Goal: Task Accomplishment & Management: Manage account settings

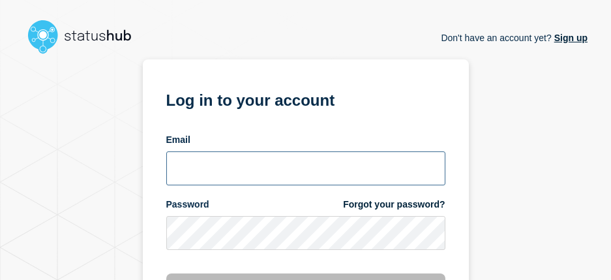
click at [209, 168] on input "email input" at bounding box center [305, 168] width 279 height 34
type input "navidad@msu.edu"
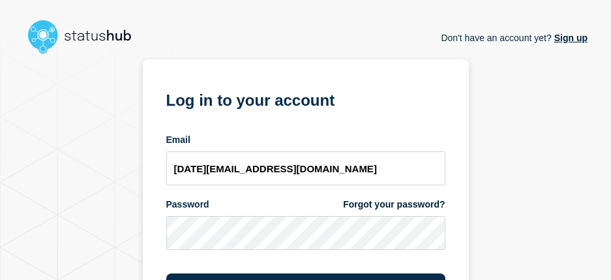
scroll to position [87, 0]
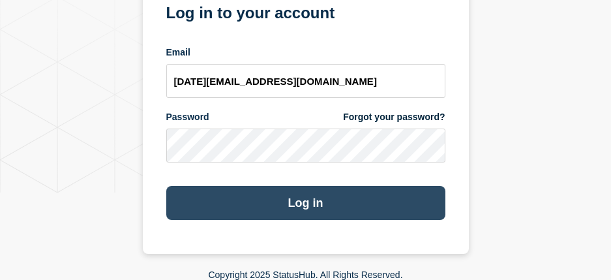
click at [391, 192] on button "Log in" at bounding box center [305, 203] width 279 height 34
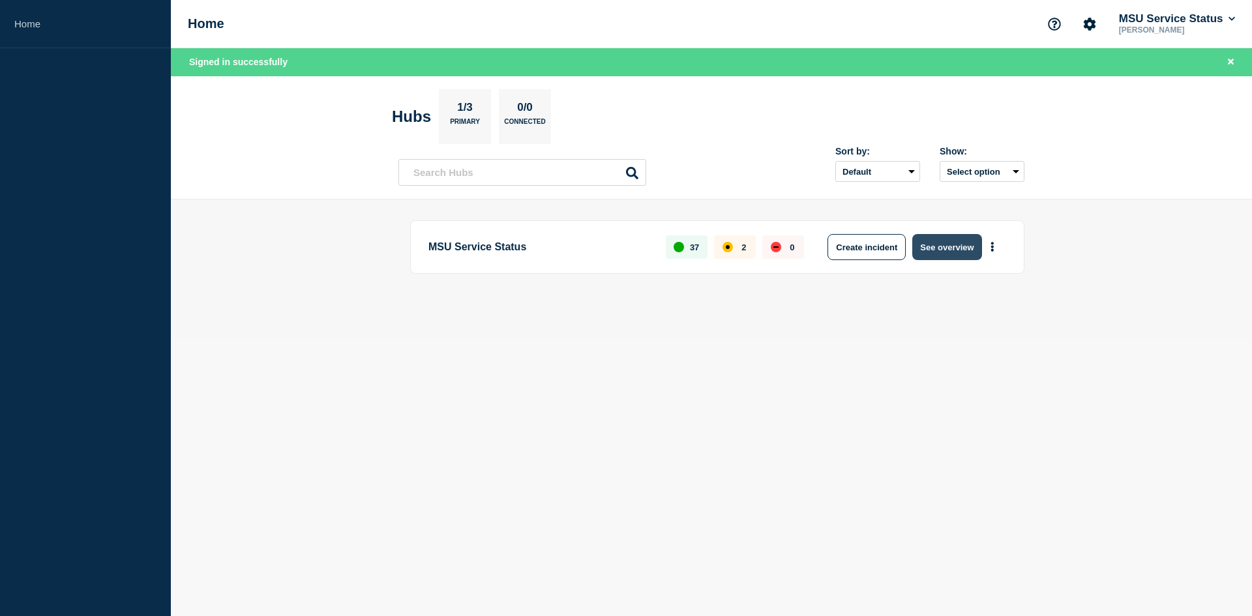
click at [620, 250] on button "See overview" at bounding box center [946, 247] width 69 height 26
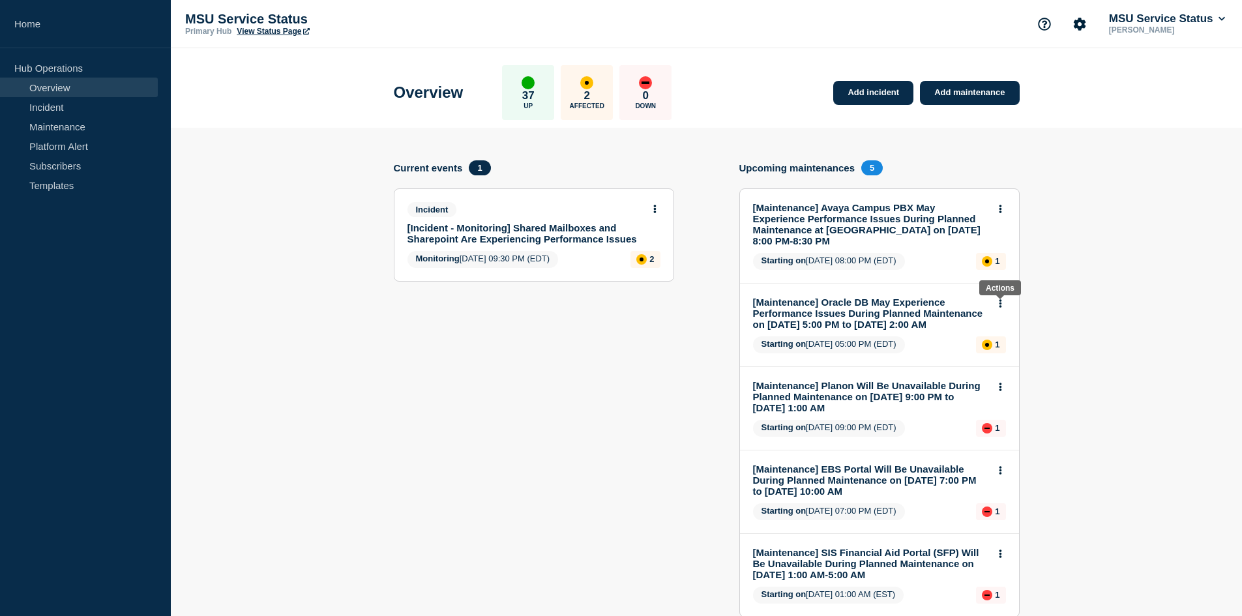
click at [620, 279] on icon at bounding box center [1000, 303] width 3 height 8
click at [620, 279] on link "View maintenance" at bounding box center [1000, 335] width 74 height 10
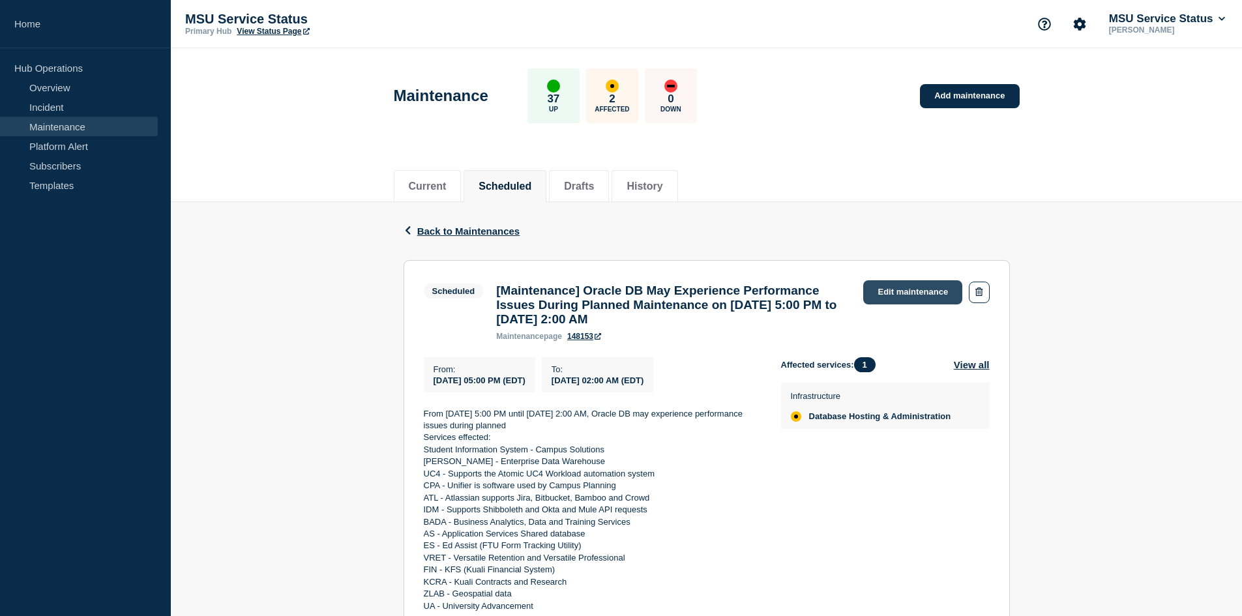
click at [620, 279] on link "Edit maintenance" at bounding box center [912, 292] width 99 height 24
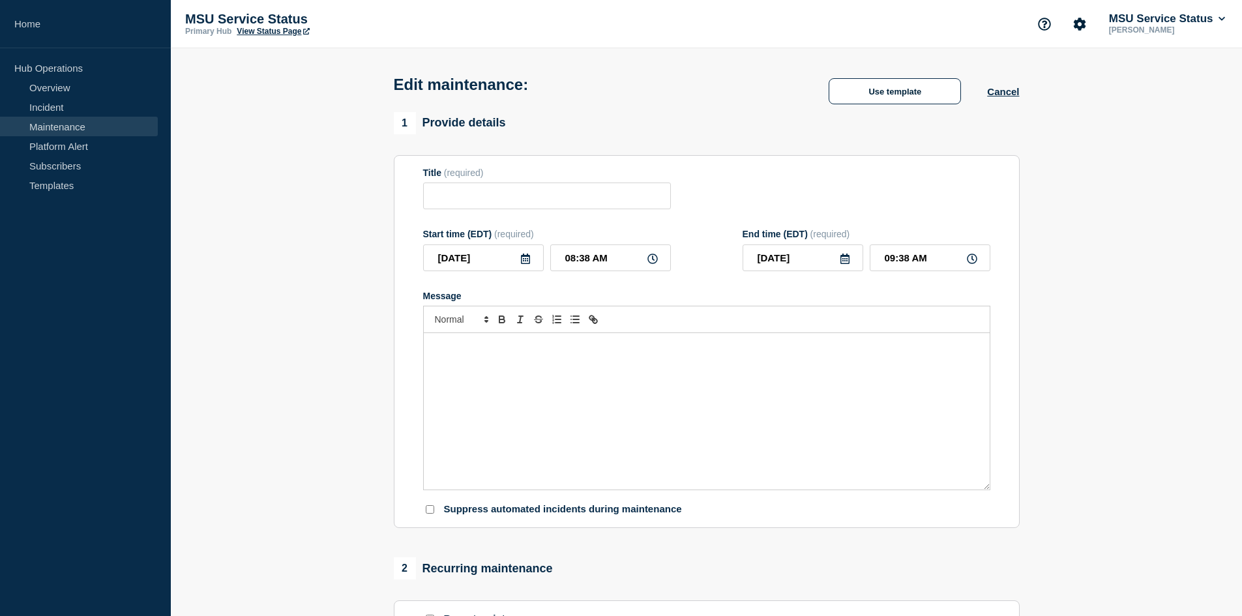
type input "[Maintenance] Oracle DB May Experience Performance Issues During Planned Mainte…"
type input "[DATE]"
type input "05:00 PM"
type input "[DATE]"
type input "02:00 AM"
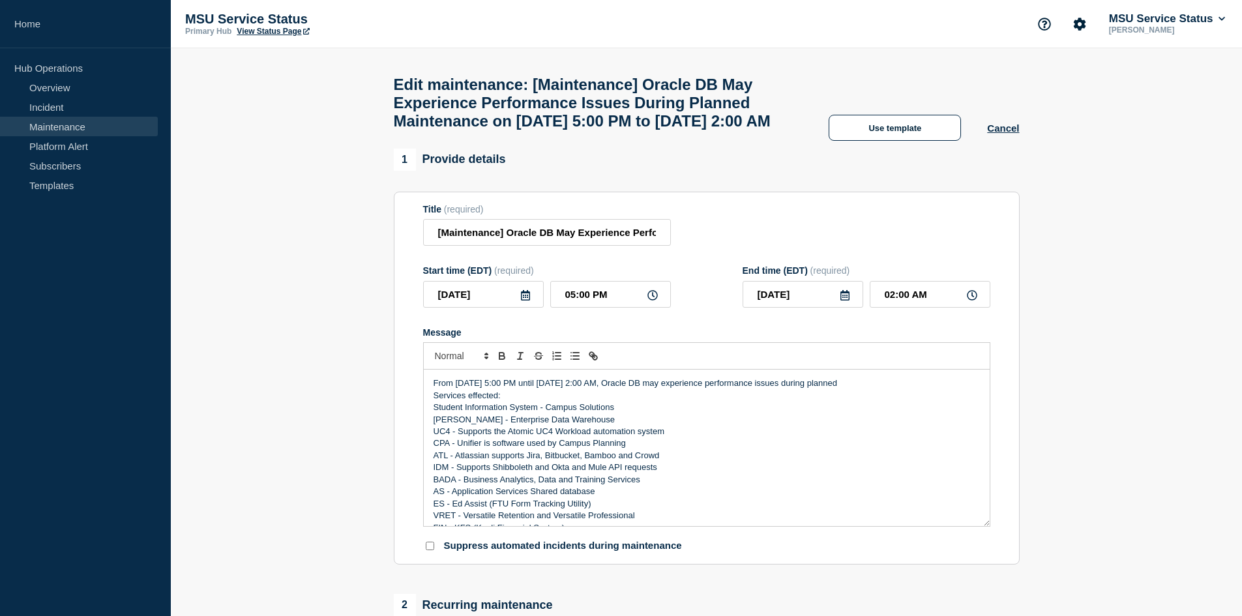
click at [620, 126] on h1 "Edit maintenance: [Maintenance] Oracle DB May Experience Performance Issues Dur…" at bounding box center [598, 103] width 409 height 55
click at [602, 246] on input "[Maintenance] Oracle DB May Experience Performance Issues During Planned Mainte…" at bounding box center [547, 232] width 248 height 27
type input "[Maintenance] Oracle DB May Experience Performance Issues During Planned Mainte…"
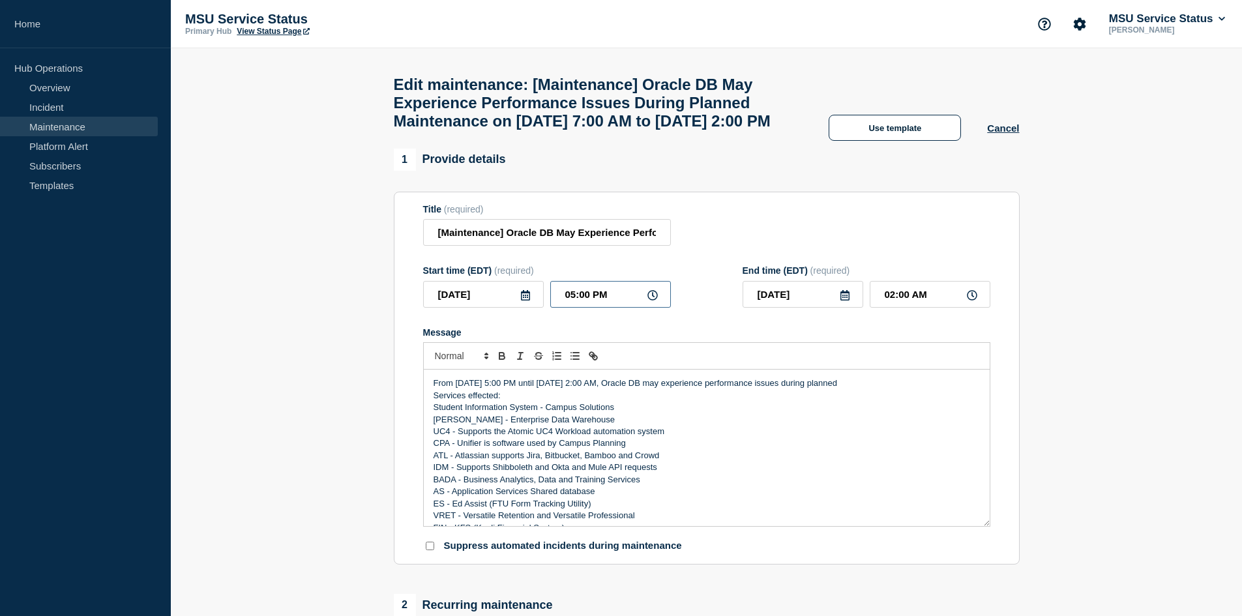
click at [572, 279] on input "05:00 PM" at bounding box center [610, 294] width 121 height 27
click at [573, 279] on input "05:00 PM" at bounding box center [610, 294] width 121 height 27
click at [574, 279] on input "05:00 PM" at bounding box center [610, 294] width 121 height 27
type input "07:00 PM"
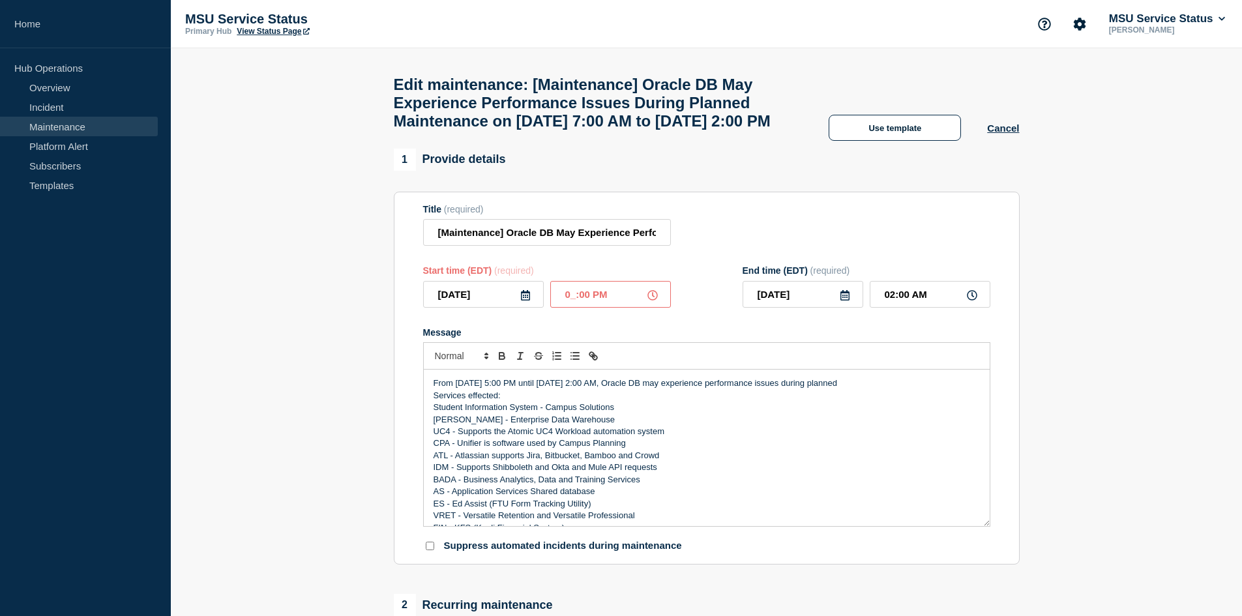
type input "04:00 AM"
click at [598, 279] on input "07:00 PM" at bounding box center [610, 294] width 121 height 27
type input "07:00 AM"
type input "[DATE]"
click at [620, 279] on input "04:00 PM" at bounding box center [930, 294] width 121 height 27
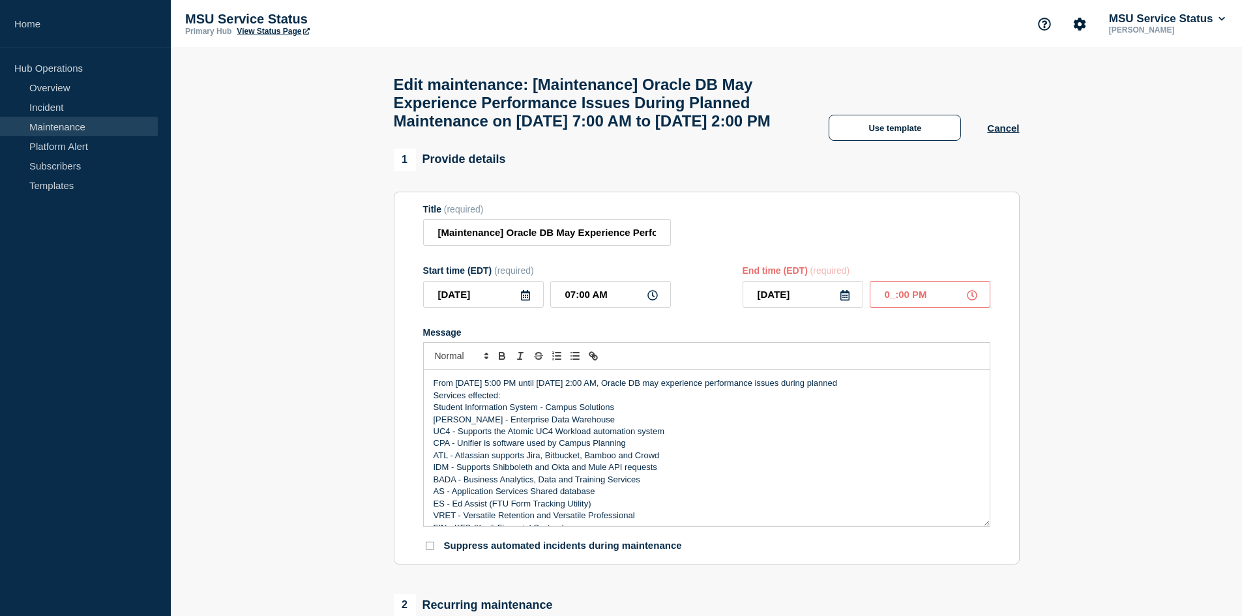
type input "02:00 PM"
click at [572, 279] on p "From [DATE] 5:00 PM until [DATE] 2:00 AM, Oracle DB may experience performance …" at bounding box center [707, 383] width 546 height 12
click at [574, 279] on p "From [DATE] 5:00 PM until [DATE] 2:00 AM, Oracle DB may experience performance …" at bounding box center [707, 383] width 546 height 12
click at [574, 279] on p "From [DATE] at :00 PM until [DATE] 2:00 AM, Oracle DB may experience performanc…" at bounding box center [707, 383] width 546 height 12
click at [593, 279] on p "From [DATE] at :700 PM until [DATE] 2:00 AM, Oracle DB may experience performan…" at bounding box center [707, 383] width 546 height 12
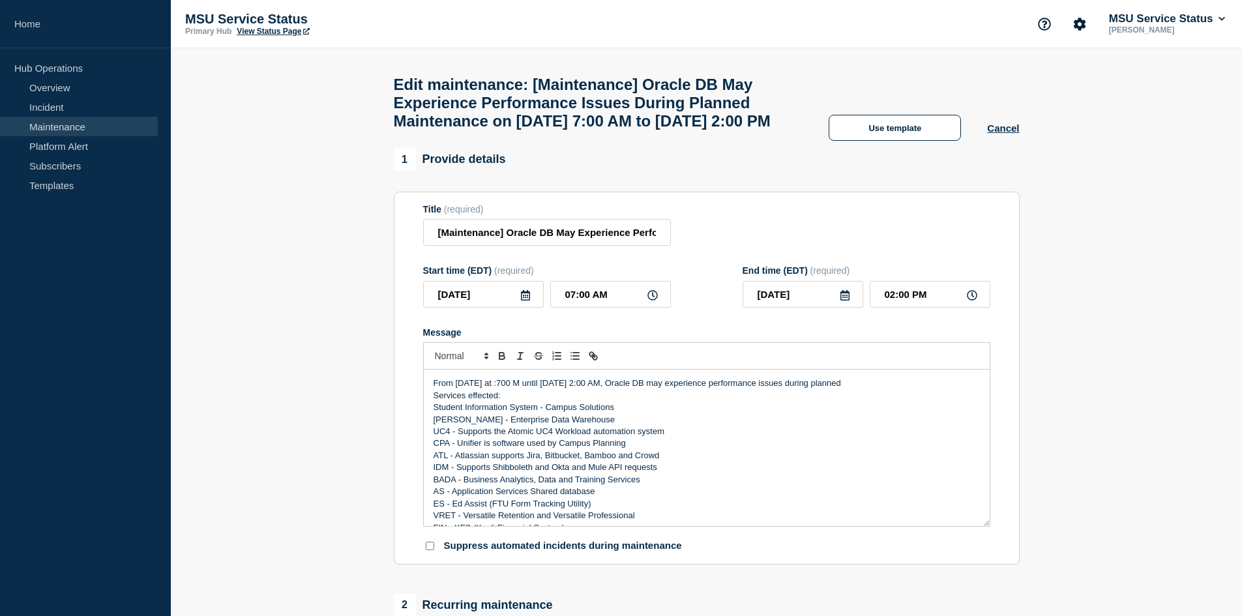
click at [576, 279] on p "From [DATE] at :700 M until [DATE] 2:00 AM, Oracle DB may experience performanc…" at bounding box center [707, 383] width 546 height 12
click at [589, 279] on p "From [DATE] 7:00 M until [DATE] 2:00 AM, Oracle DB may experience performance i…" at bounding box center [707, 383] width 546 height 12
drag, startPoint x: 625, startPoint y: 410, endPoint x: 732, endPoint y: 399, distance: 107.5
click at [620, 279] on div "From [DATE] 7:00 AM until [DATE] 2:00 AM, Oracle DB may experience performance …" at bounding box center [706, 434] width 567 height 184
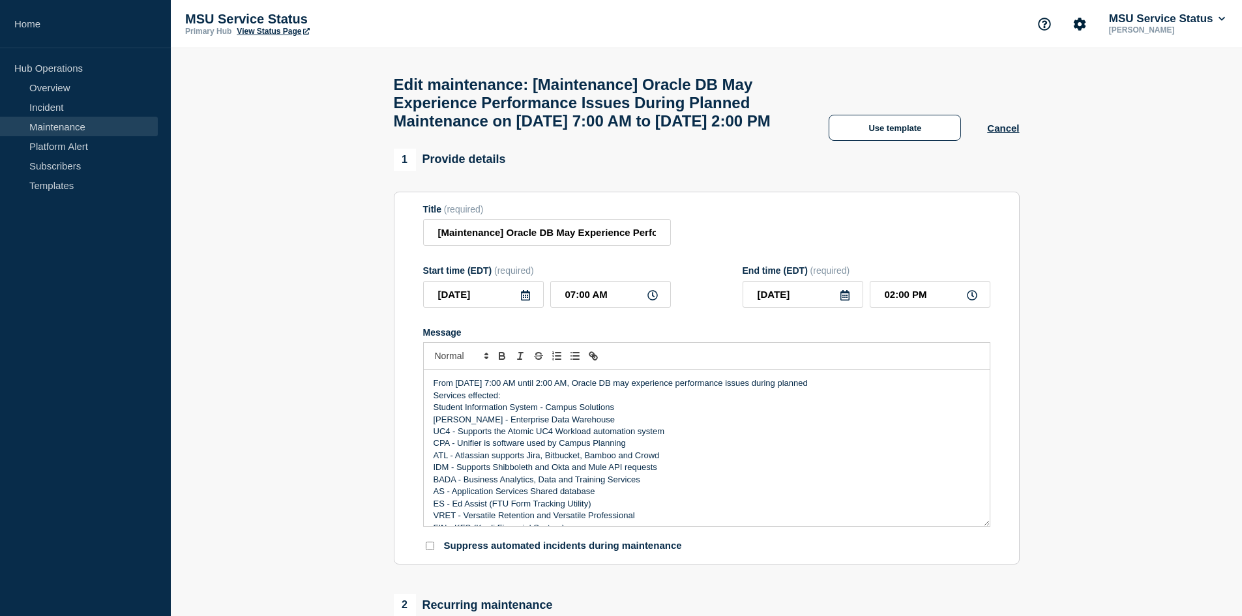
click at [620, 279] on p "From [DATE] 7:00 AM until 2:00 AM, Oracle DB may experience performance issues …" at bounding box center [707, 383] width 546 height 12
drag, startPoint x: 453, startPoint y: 417, endPoint x: 433, endPoint y: 417, distance: 20.2
click at [434, 279] on p "From [DATE] 7:00 AM until 2:00 PM, Oracle DB may experience performance issues …" at bounding box center [707, 383] width 546 height 12
click at [559, 279] on p "[DATE][DATE] 7:00 AM until 2:00 PM, Oracle DB may experience performance issues…" at bounding box center [707, 383] width 546 height 12
click at [512, 279] on p "Services effected:" at bounding box center [707, 396] width 546 height 12
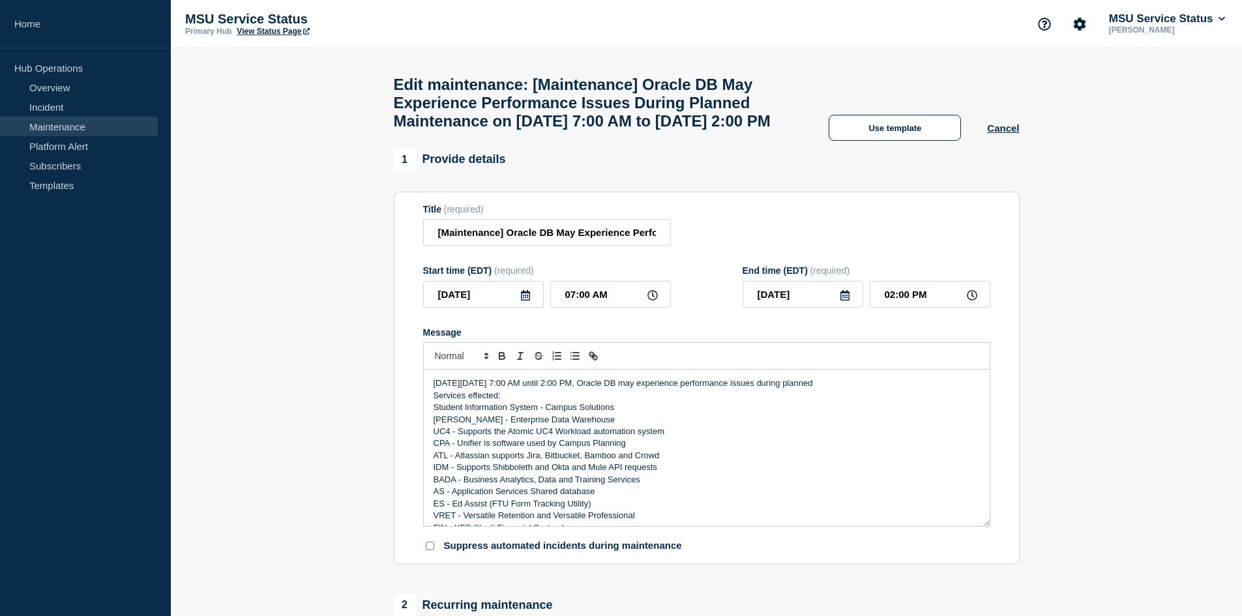
click at [620, 279] on p "[DATE][DATE] 7:00 AM until 2:00 PM, Oracle DB may experience performance issues…" at bounding box center [707, 383] width 546 height 12
click at [620, 279] on p "From [DATE] 5:00 PM until [DATE] 2:00 AM, Oracle DB may experience performance …" at bounding box center [707, 383] width 546 height 12
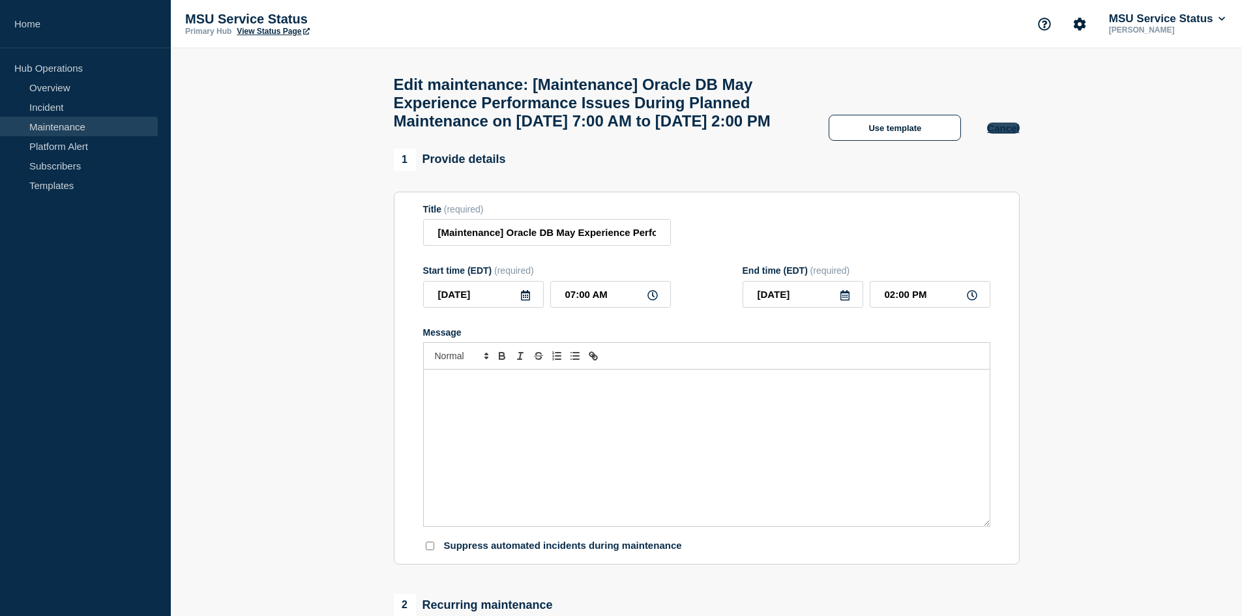
click at [620, 134] on button "Cancel" at bounding box center [1003, 128] width 32 height 11
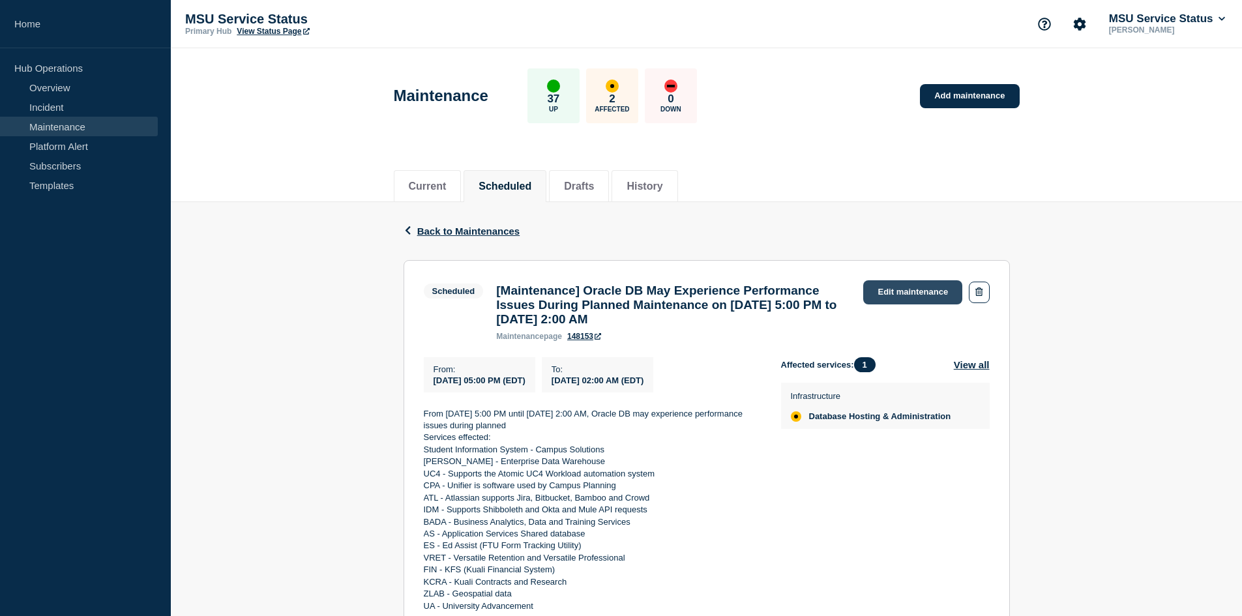
click at [620, 279] on link "Edit maintenance" at bounding box center [912, 292] width 99 height 24
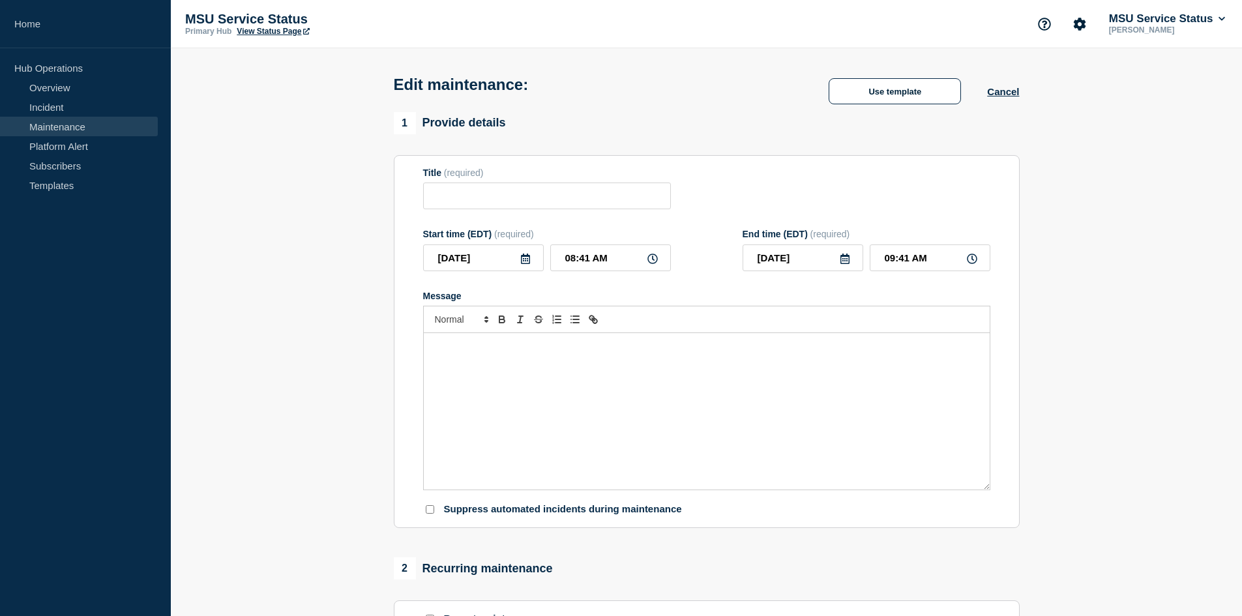
type input "[Maintenance] Oracle DB May Experience Performance Issues During Planned Mainte…"
type input "[DATE]"
type input "05:00 PM"
type input "[DATE]"
type input "02:00 AM"
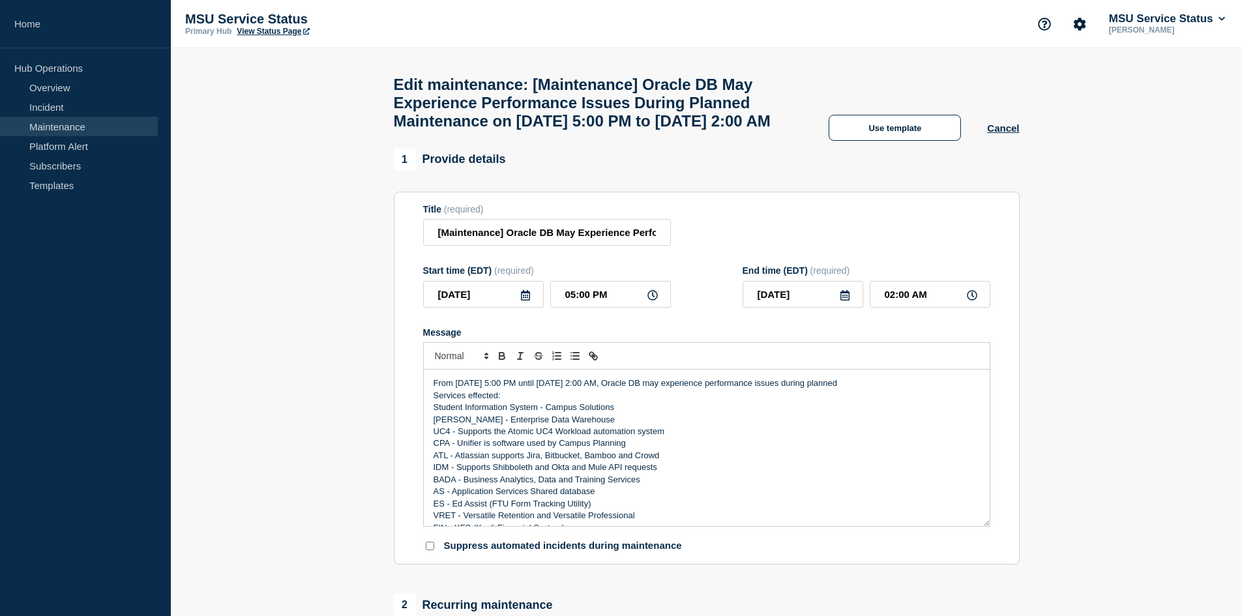
click at [620, 279] on form "Title (required) [Maintenance] Oracle DB May Experience Performance Issues Duri…" at bounding box center [706, 378] width 567 height 349
click at [589, 246] on input "[Maintenance] Oracle DB May Experience Performance Issues During Planned Mainte…" at bounding box center [547, 232] width 248 height 27
click at [620, 246] on input "[Maintenance] Oracle DB May Experience Performance Issues During Planned Mainte…" at bounding box center [547, 232] width 248 height 27
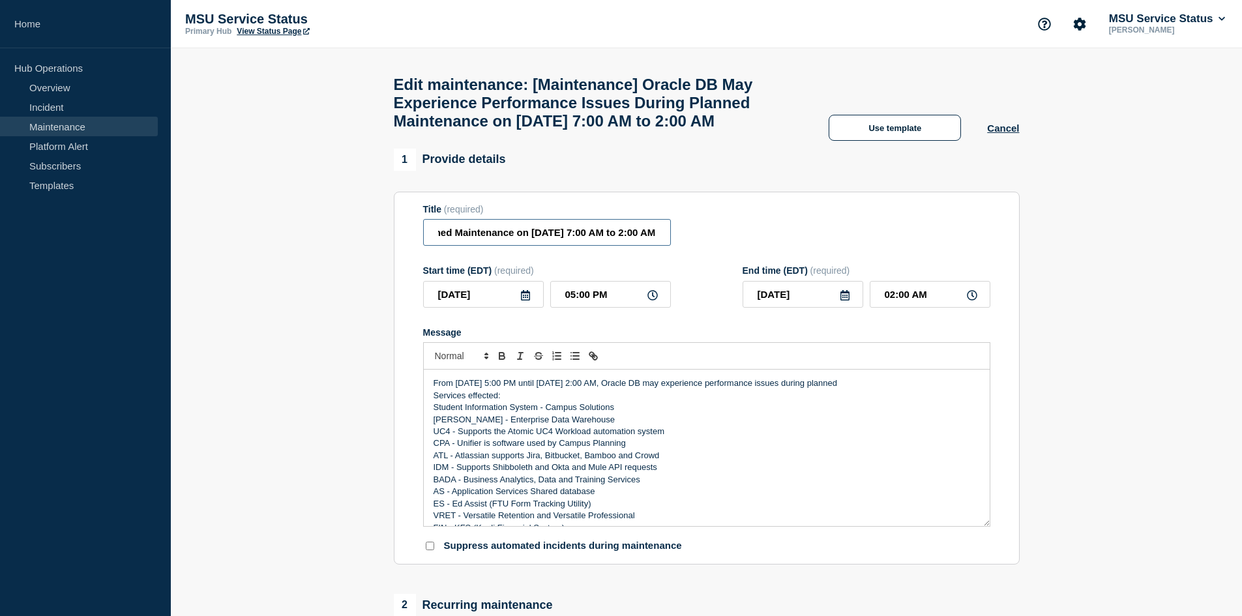
click at [620, 246] on input "[Maintenance] Oracle DB May Experience Performance Issues During Planned Mainte…" at bounding box center [547, 232] width 248 height 27
type input "[Maintenance] Oracle DB May Experience Performance Issues During Planned Mainte…"
click at [574, 279] on input "05:00 PM" at bounding box center [610, 294] width 121 height 27
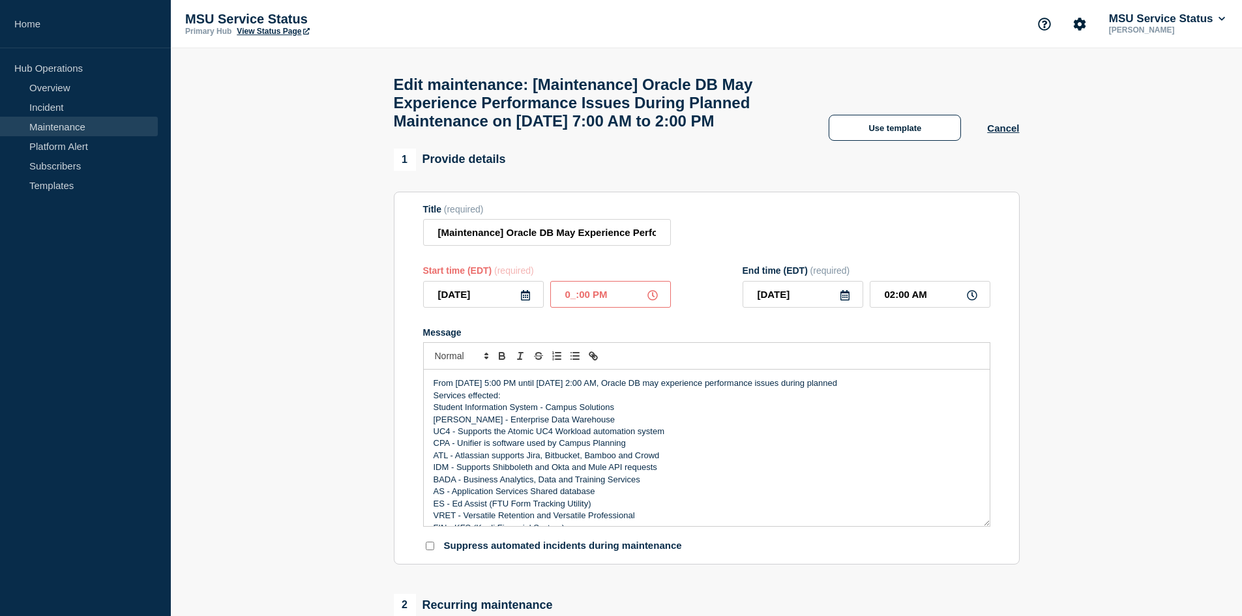
type input "07:00 PM"
type input "04:00 AM"
click at [588, 279] on input "07:00 PM" at bounding box center [610, 294] width 121 height 27
click at [599, 279] on input "07:00 PM" at bounding box center [610, 294] width 121 height 27
type input "07:00 AM"
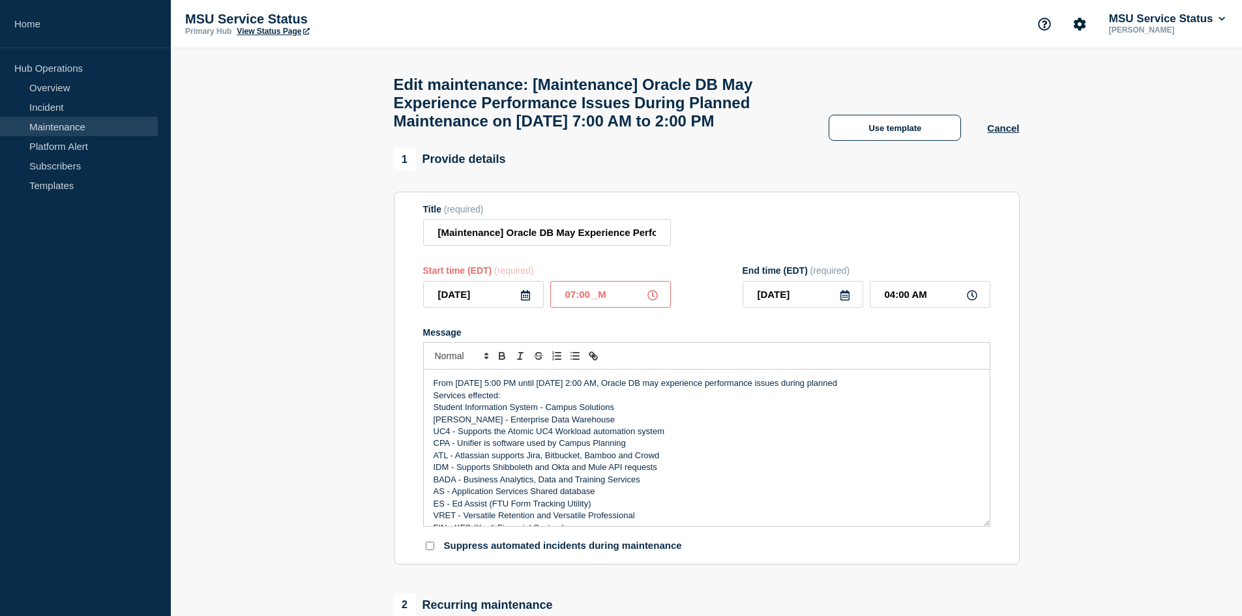
type input "[DATE]"
click at [620, 279] on input "04:00 PM" at bounding box center [930, 294] width 121 height 27
type input "02:00 PM"
drag, startPoint x: 450, startPoint y: 411, endPoint x: 420, endPoint y: 413, distance: 30.7
click at [420, 279] on section "Title (required) [Maintenance] Oracle DB May Experience Performance Issues Duri…" at bounding box center [707, 379] width 626 height 374
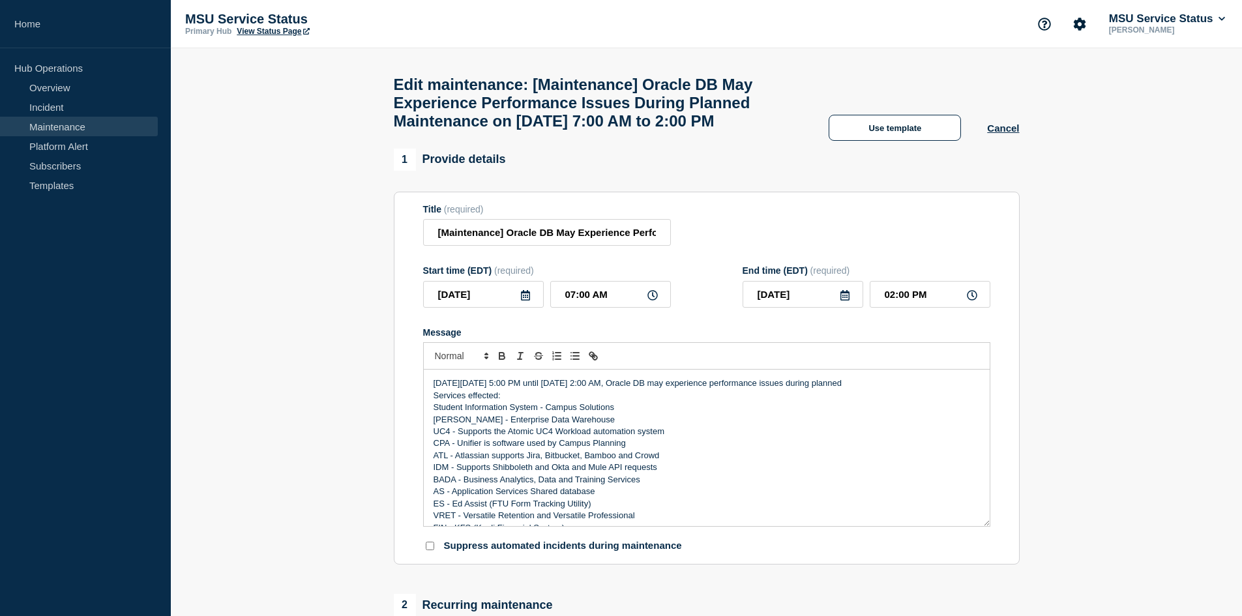
click at [557, 279] on p "[DATE][DATE] 5:00 PM until [DATE] 2:00 AM, Oracle DB may experience performance…" at bounding box center [707, 383] width 546 height 12
click at [578, 279] on p "[DATE][DATE], from 5:00 PM until [DATE] 2:00 AM, Oracle DB may experience perfo…" at bounding box center [707, 383] width 546 height 12
click at [595, 279] on p "[DATE][DATE], from 7:00 PM until [DATE] 2:00 AM, Oracle DB may experience perfo…" at bounding box center [707, 383] width 546 height 12
drag, startPoint x: 625, startPoint y: 413, endPoint x: 735, endPoint y: 398, distance: 111.8
click at [620, 279] on div "[DATE][DATE], from 7:00 AM until [DATE] 2:00 AM, Oracle DB may experience perfo…" at bounding box center [706, 434] width 567 height 184
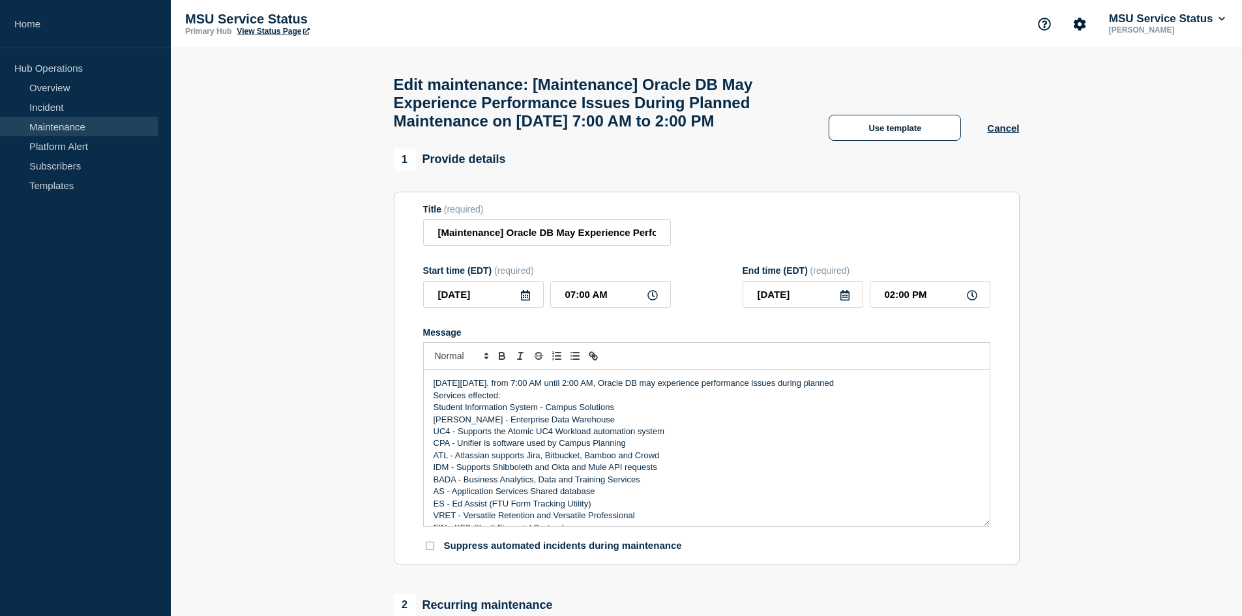
click at [620, 279] on p "[DATE][DATE], from 7:00 AM until 2:00 AM, Oracle DB may experience performance …" at bounding box center [707, 383] width 546 height 12
click at [620, 279] on p "[DATE][DATE], from 7:00 AM until 2:00 PM, Oracle DB may experience performance …" at bounding box center [707, 383] width 546 height 12
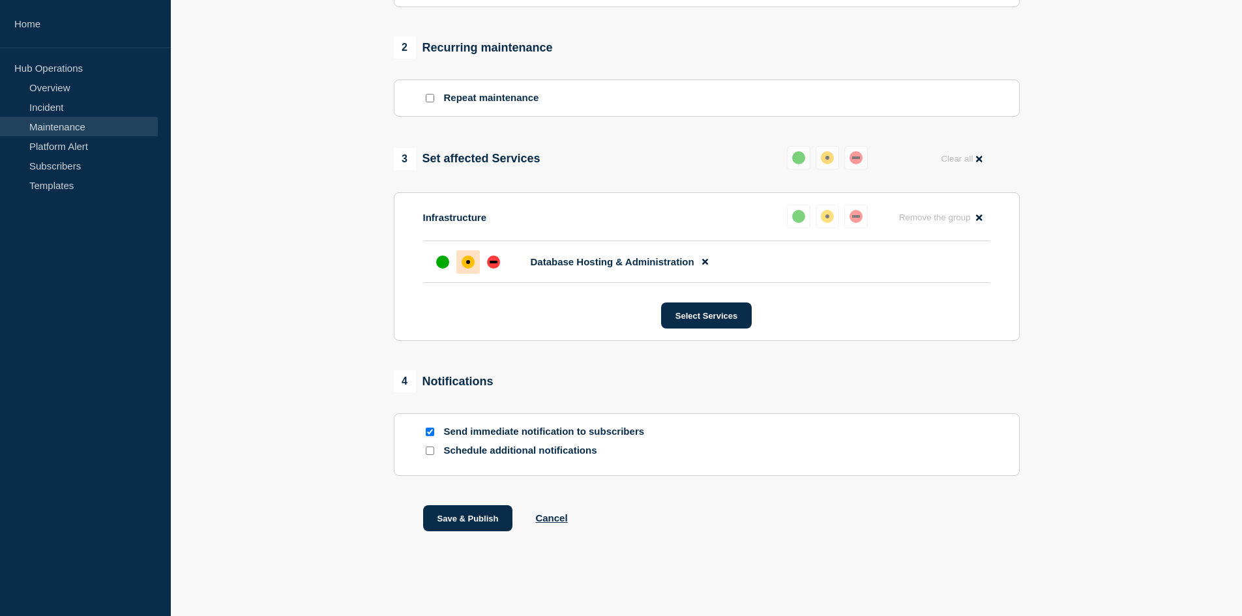
scroll to position [589, 0]
click at [473, 279] on button "Save & Publish" at bounding box center [468, 518] width 90 height 26
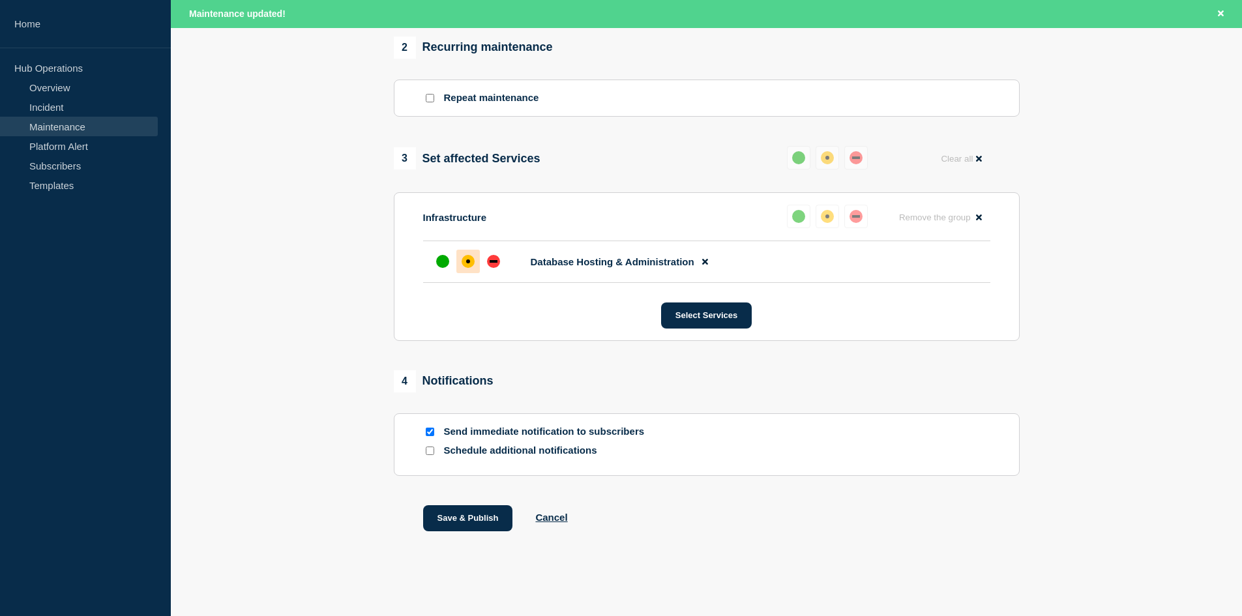
scroll to position [616, 0]
